Goal: Transaction & Acquisition: Purchase product/service

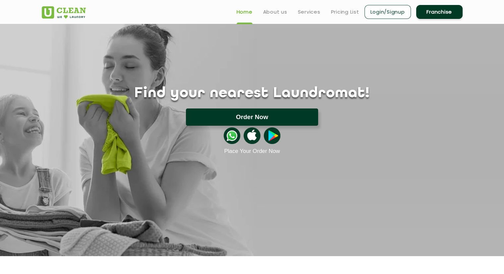
click at [263, 116] on button "Order Now" at bounding box center [252, 116] width 132 height 17
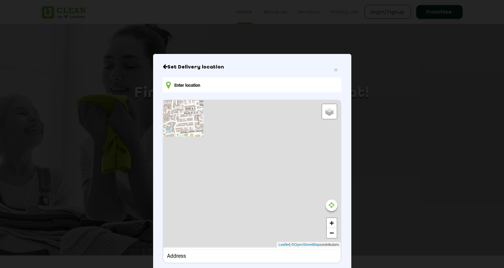
type input "RC9F+W63, [GEOGRAPHIC_DATA], [GEOGRAPHIC_DATA]"
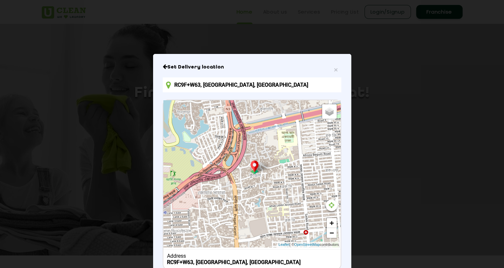
scroll to position [45, 0]
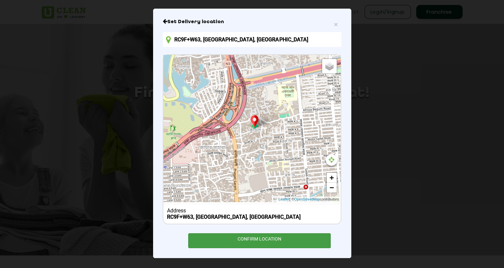
click at [282, 238] on div "CONFIRM LOCATION" at bounding box center [259, 241] width 143 height 15
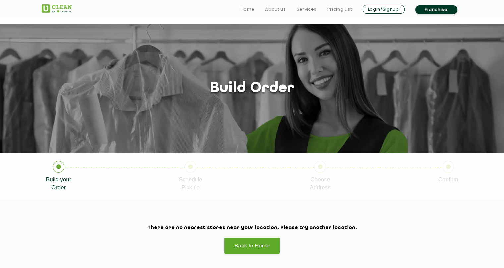
click at [374, 8] on link "Login/Signup" at bounding box center [383, 9] width 42 height 9
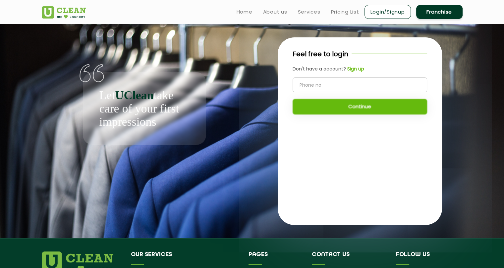
click at [336, 90] on input "tel" at bounding box center [360, 85] width 135 height 15
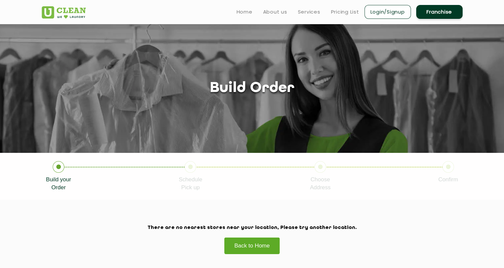
click at [258, 242] on link "Back to Home" at bounding box center [252, 246] width 56 height 17
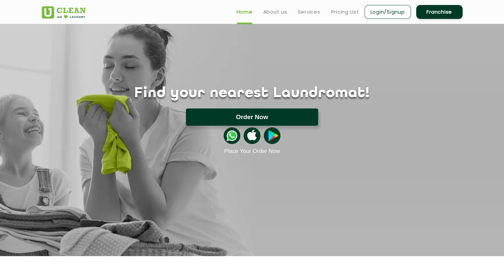
click at [258, 110] on button "Order Now" at bounding box center [252, 116] width 132 height 17
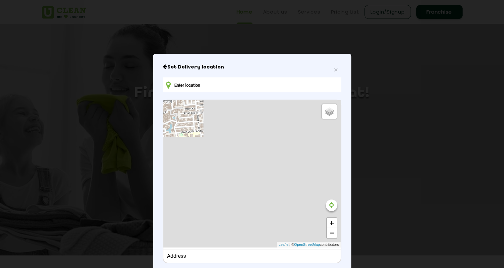
scroll to position [39, 0]
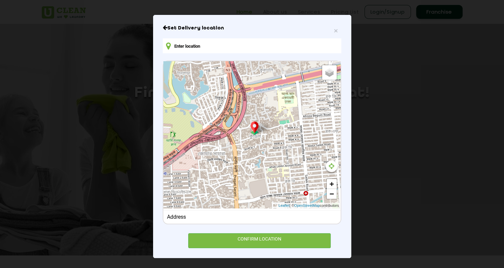
type input "RC9F+W63, [GEOGRAPHIC_DATA], [GEOGRAPHIC_DATA]"
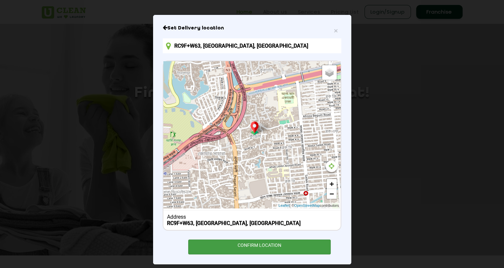
click at [271, 248] on div "CONFIRM LOCATION" at bounding box center [259, 247] width 143 height 15
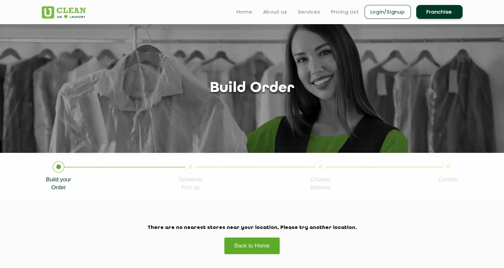
click at [191, 173] on icon at bounding box center [191, 167] width 12 height 12
click at [324, 170] on icon at bounding box center [320, 167] width 12 height 12
click at [445, 169] on icon at bounding box center [448, 167] width 12 height 12
